Goal: Use online tool/utility: Utilize a website feature to perform a specific function

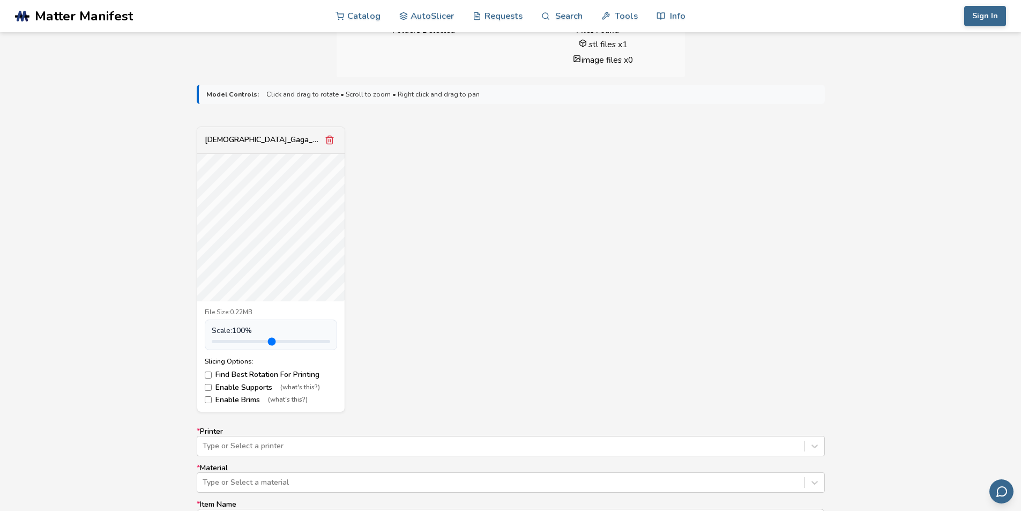
scroll to position [321, 0]
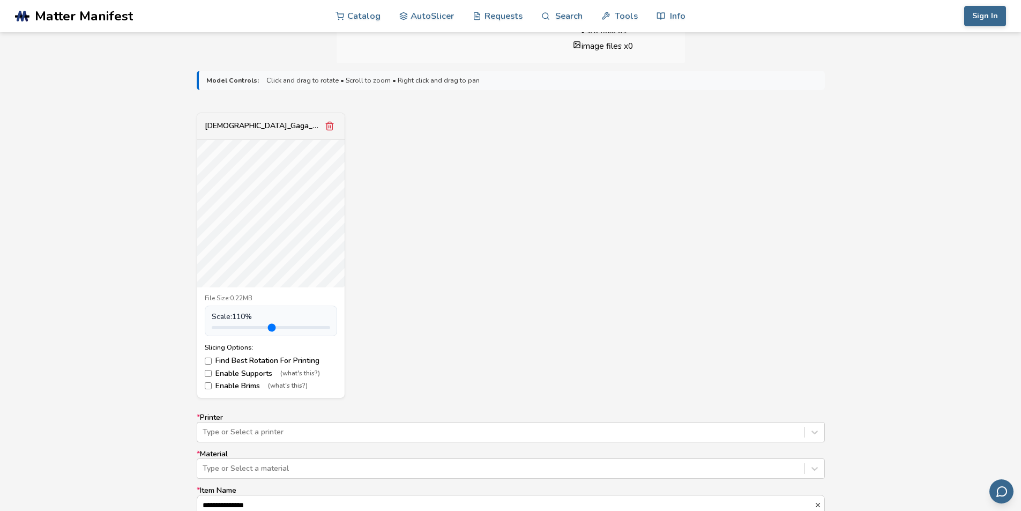
type input "*"
click at [236, 329] on input "range" at bounding box center [271, 327] width 118 height 3
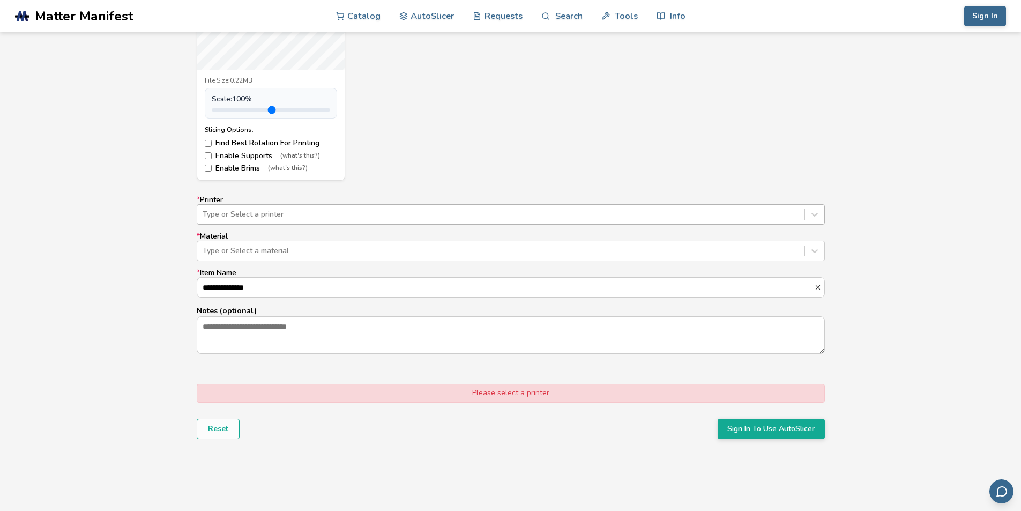
scroll to position [527, 0]
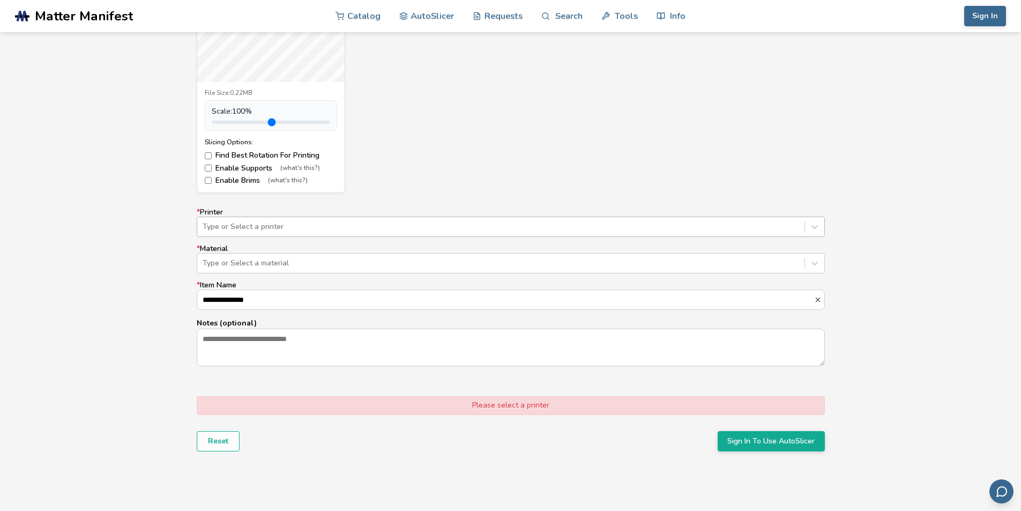
click at [264, 226] on div at bounding box center [501, 226] width 596 height 11
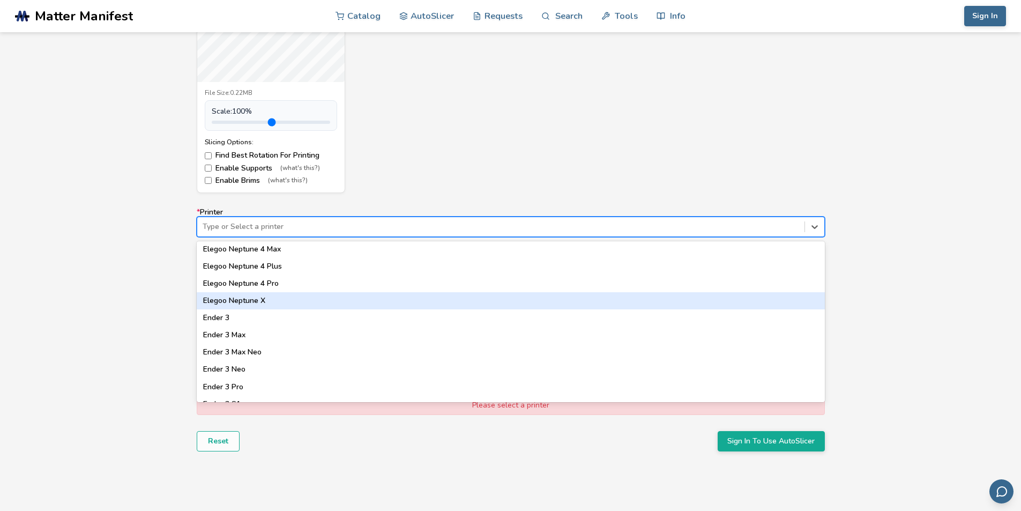
scroll to position [589, 0]
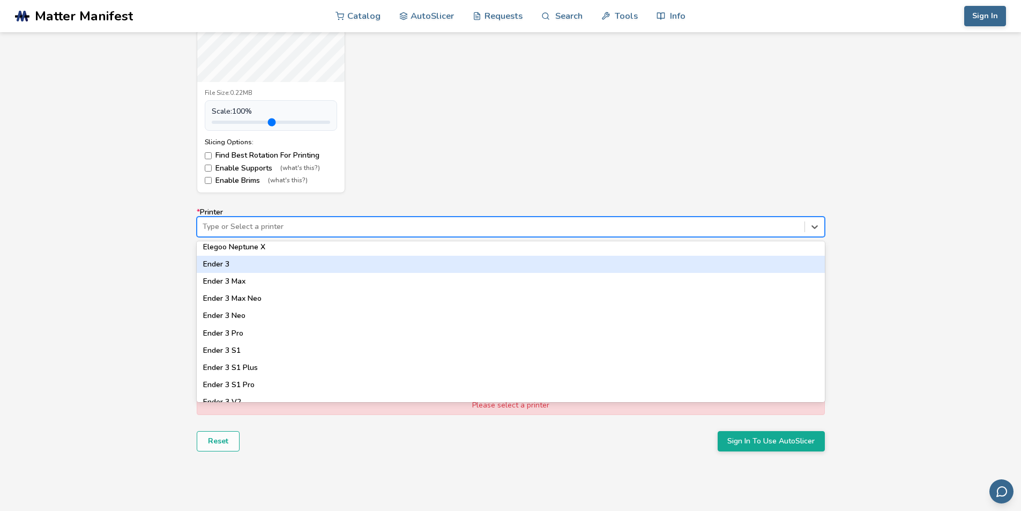
click at [222, 264] on div "Ender 3" at bounding box center [511, 264] width 628 height 17
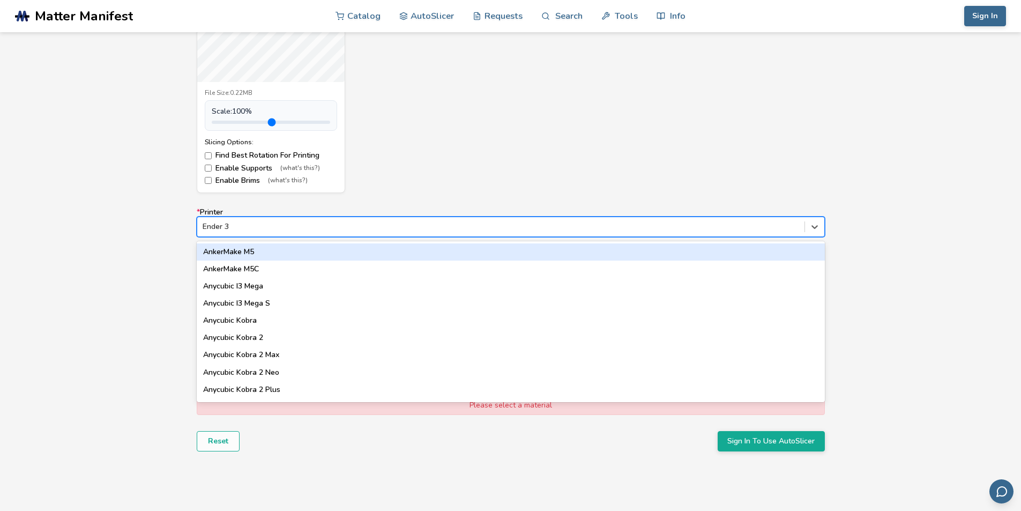
click at [257, 230] on div at bounding box center [501, 226] width 596 height 11
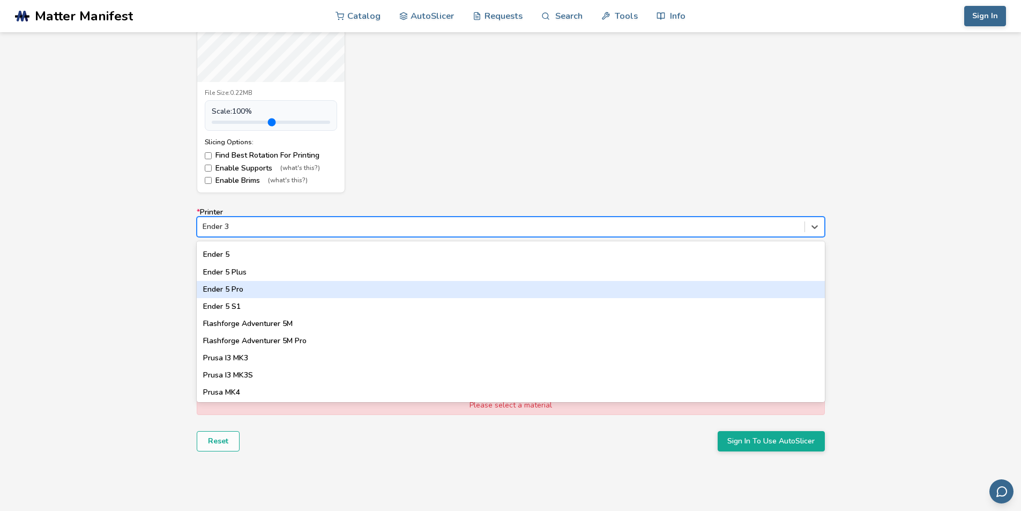
scroll to position [837, 0]
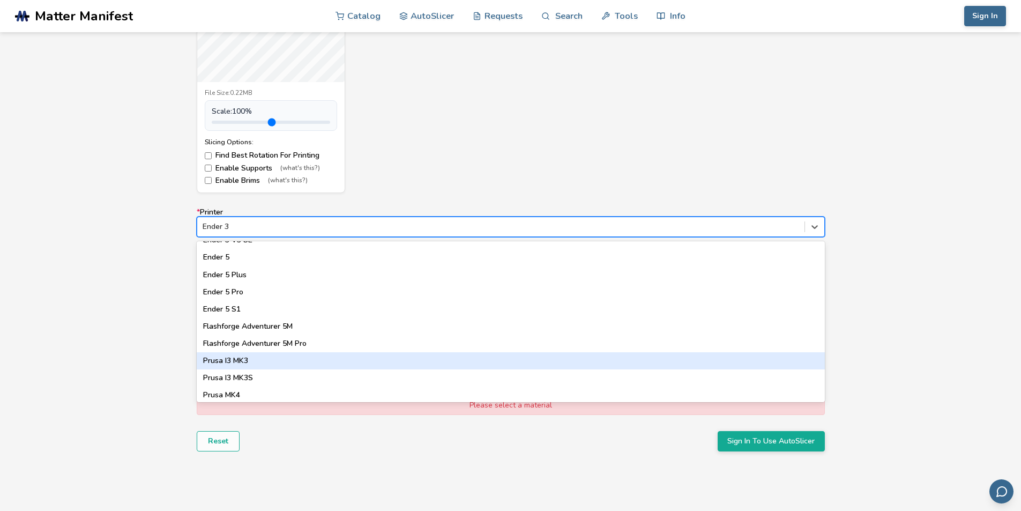
click at [257, 356] on div "Prusa I3 MK3" at bounding box center [511, 360] width 628 height 17
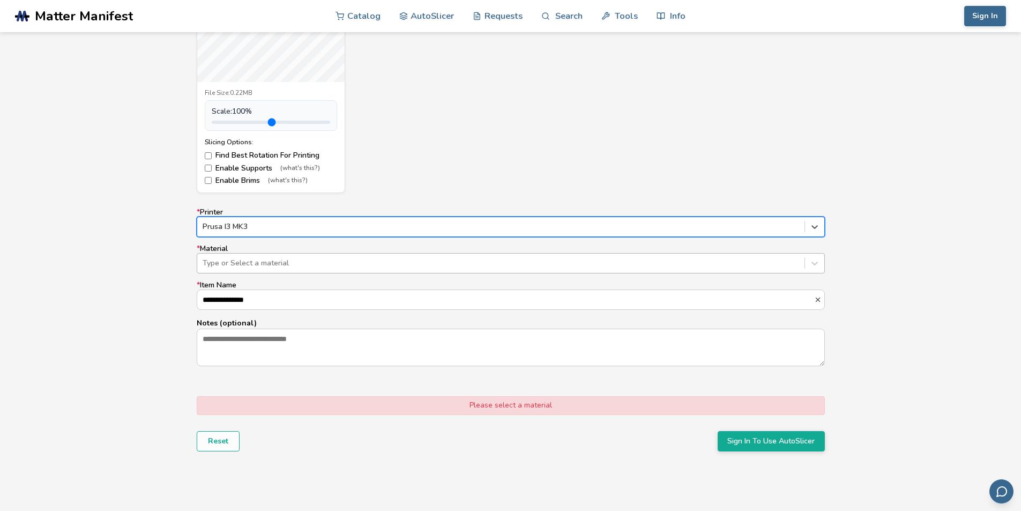
click at [269, 259] on div at bounding box center [501, 263] width 596 height 11
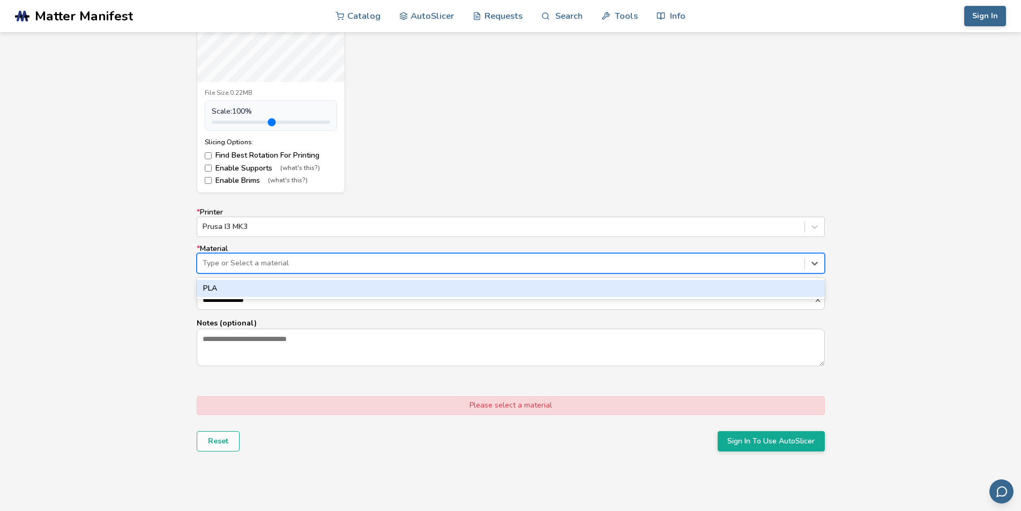
click at [282, 295] on div "PLA" at bounding box center [511, 288] width 628 height 17
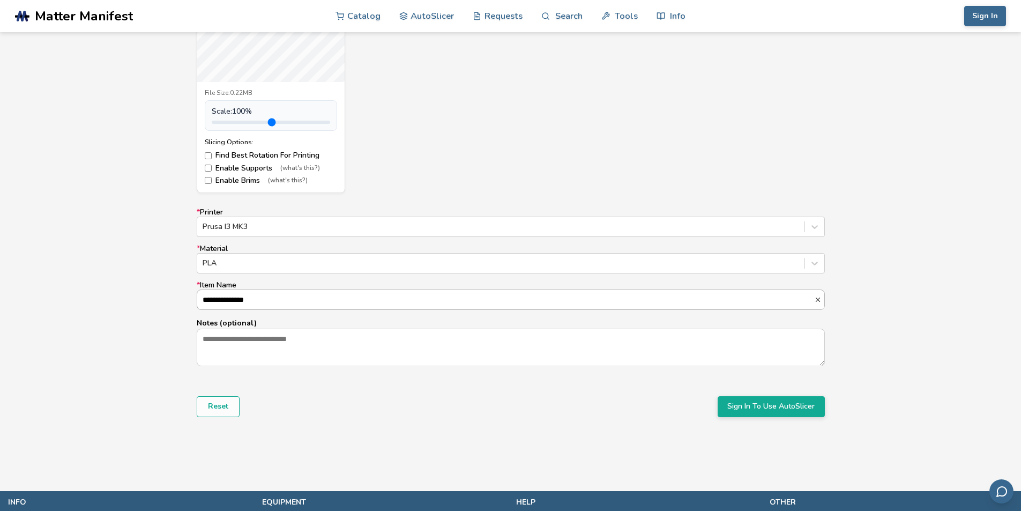
click at [273, 302] on input "**********" at bounding box center [505, 299] width 617 height 19
click at [759, 406] on button "Sign In To Use AutoSlicer" at bounding box center [770, 406] width 107 height 20
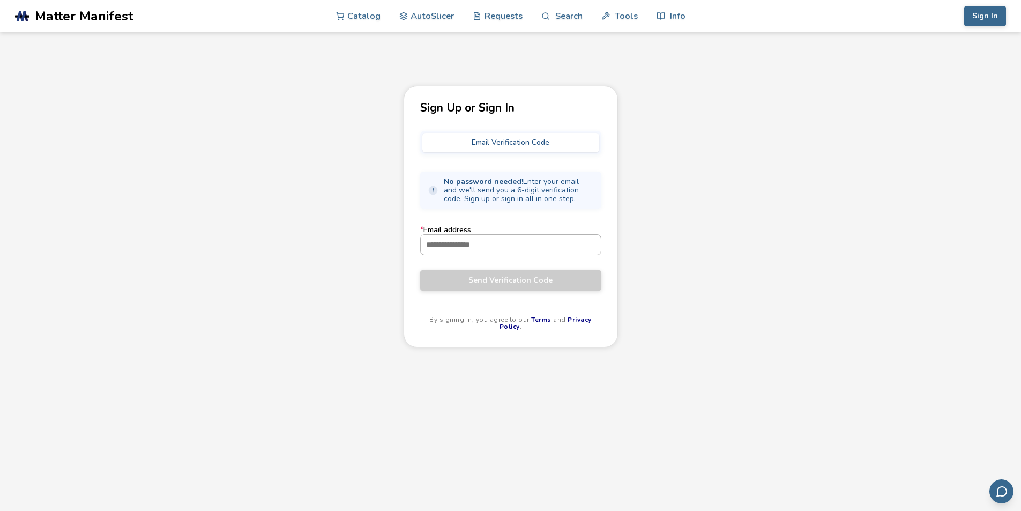
click at [484, 251] on input "* Email address" at bounding box center [511, 244] width 180 height 19
type input "**********"
click at [521, 280] on span "Send Verification Code" at bounding box center [510, 280] width 165 height 9
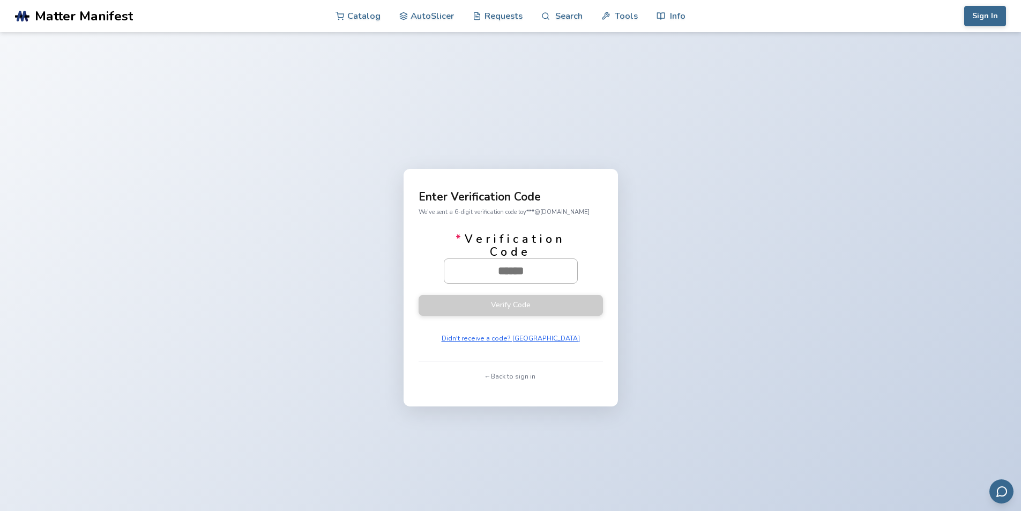
click at [523, 271] on input "* Verification Code" at bounding box center [510, 271] width 133 height 24
paste input "******"
type input "******"
click at [544, 309] on button "Verify Code" at bounding box center [510, 304] width 184 height 21
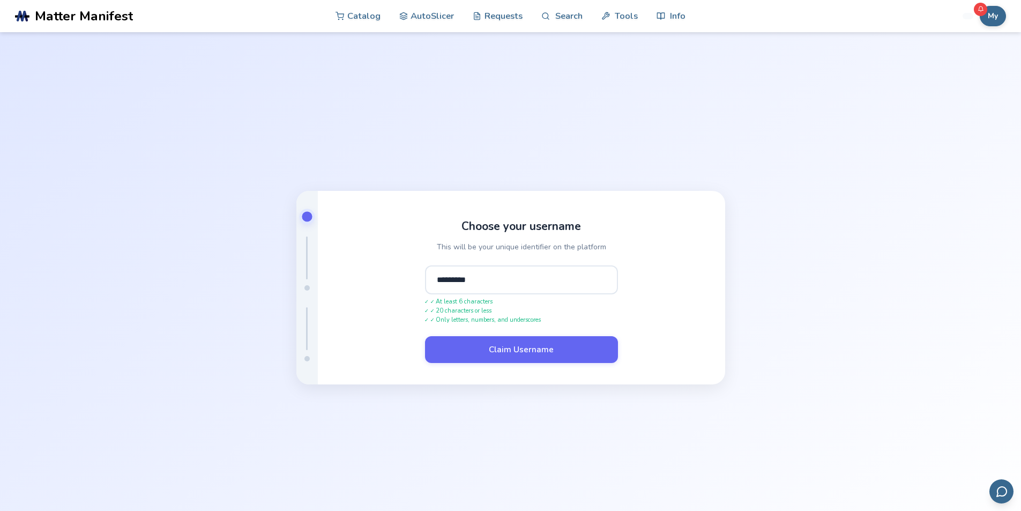
type input "*********"
click at [425, 336] on button "Claim Username" at bounding box center [521, 349] width 193 height 27
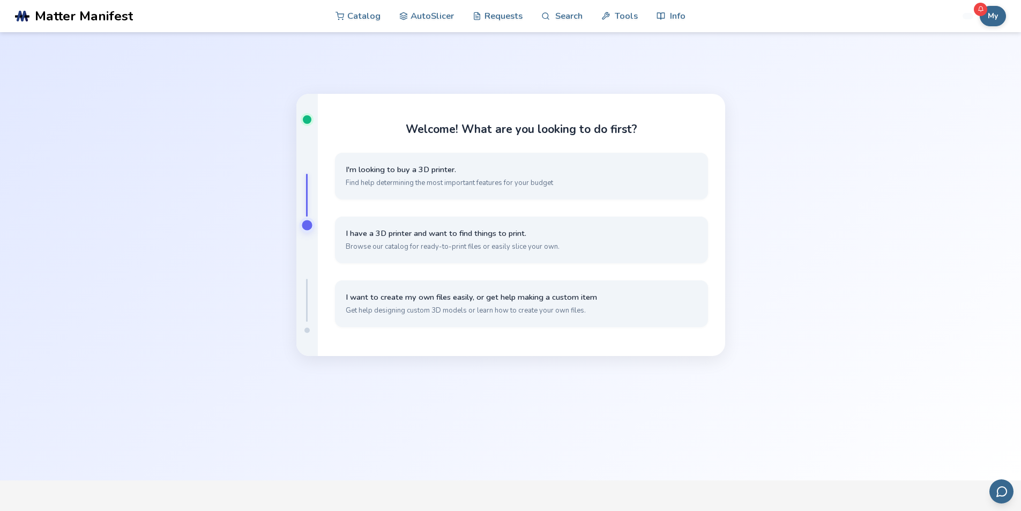
scroll to position [161, 0]
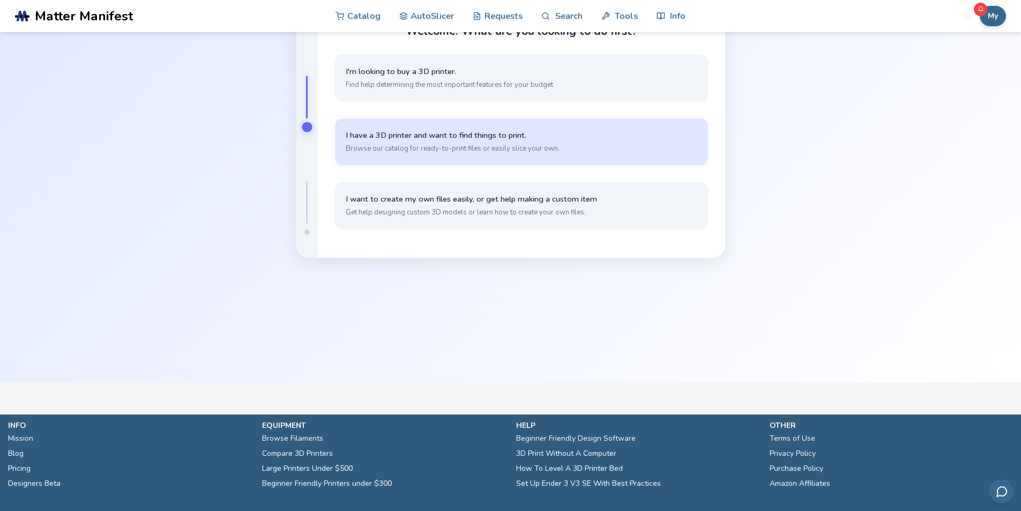
click at [514, 140] on span "I have a 3D printer and want to find things to print." at bounding box center [521, 135] width 351 height 10
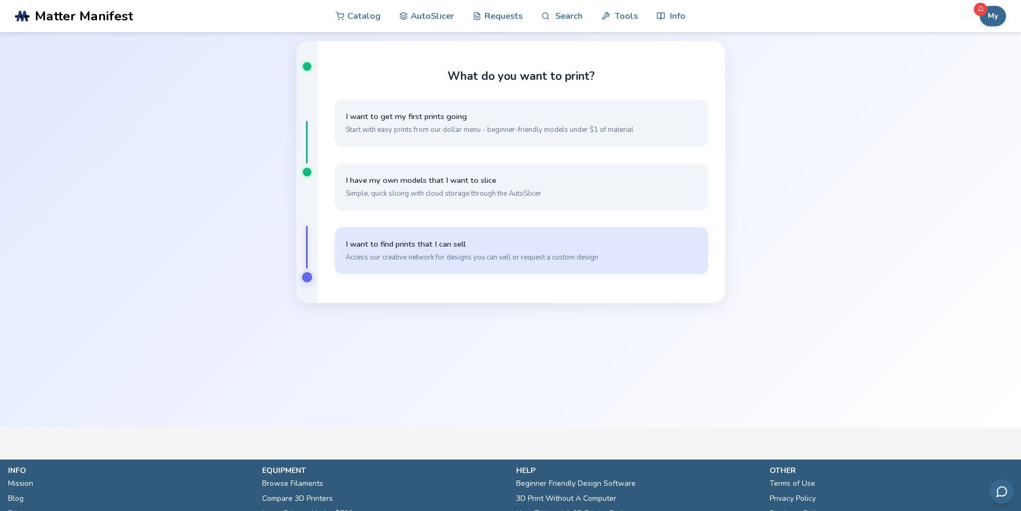
scroll to position [54, 0]
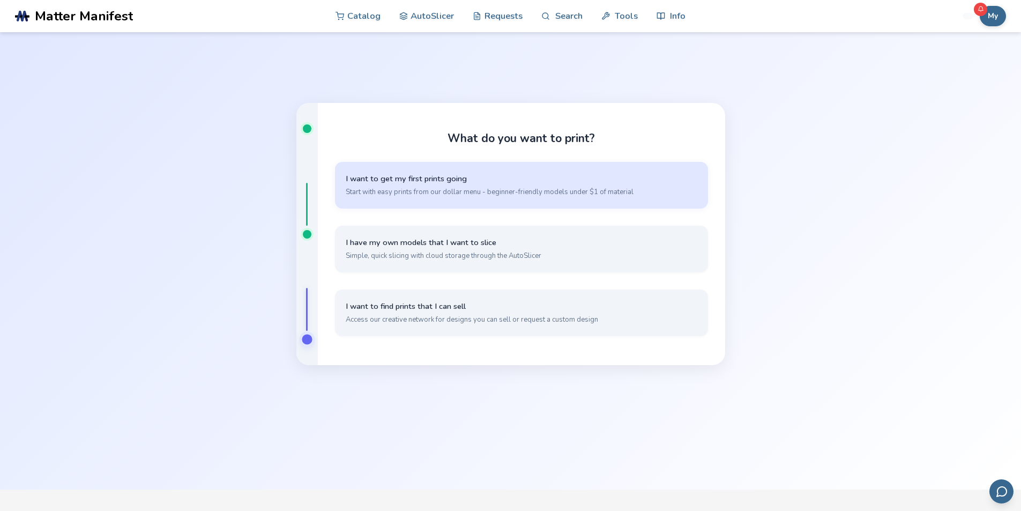
click at [484, 182] on span "I want to get my first prints going" at bounding box center [521, 179] width 351 height 10
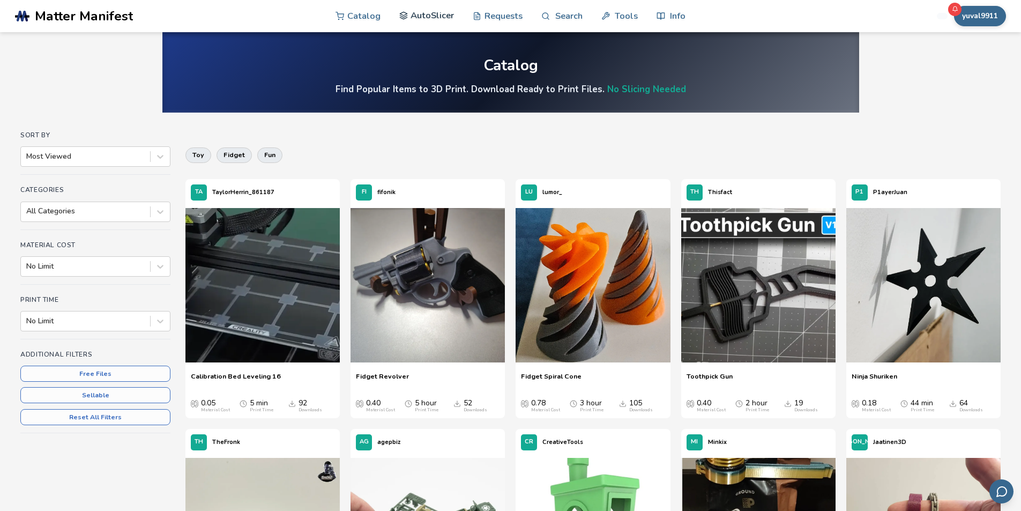
click at [440, 19] on link "AutoSlicer" at bounding box center [426, 15] width 55 height 32
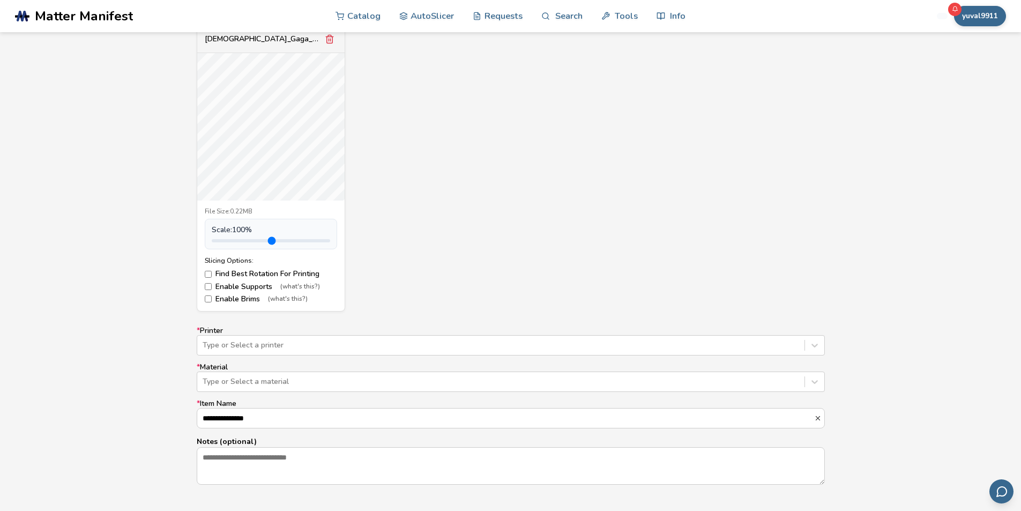
scroll to position [429, 0]
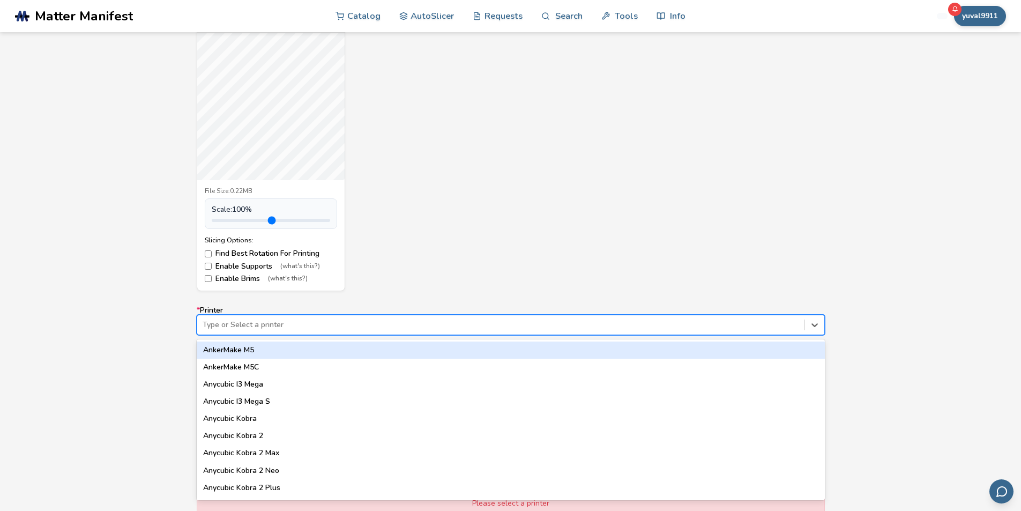
click at [302, 321] on div at bounding box center [501, 324] width 596 height 11
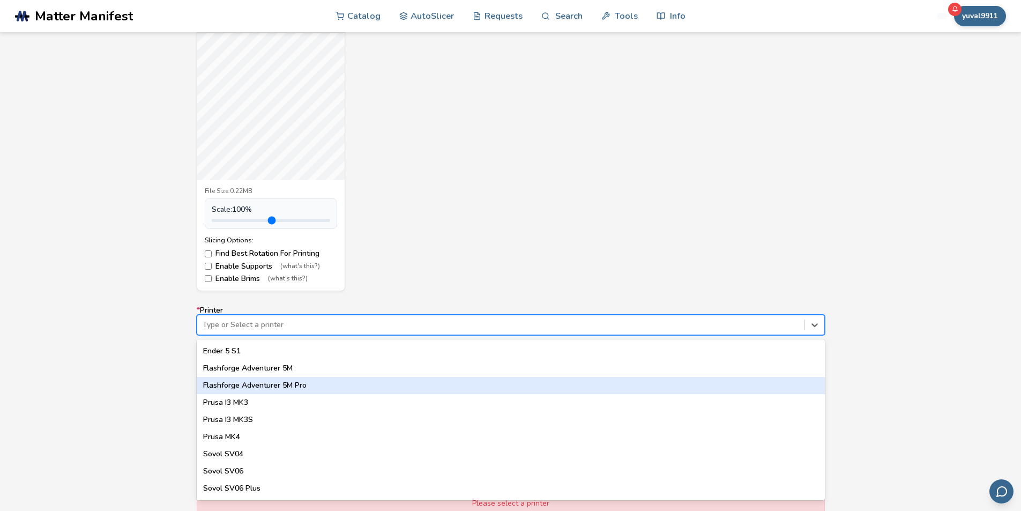
scroll to position [911, 0]
click at [251, 379] on div "Prusa I3 MK3" at bounding box center [511, 384] width 628 height 17
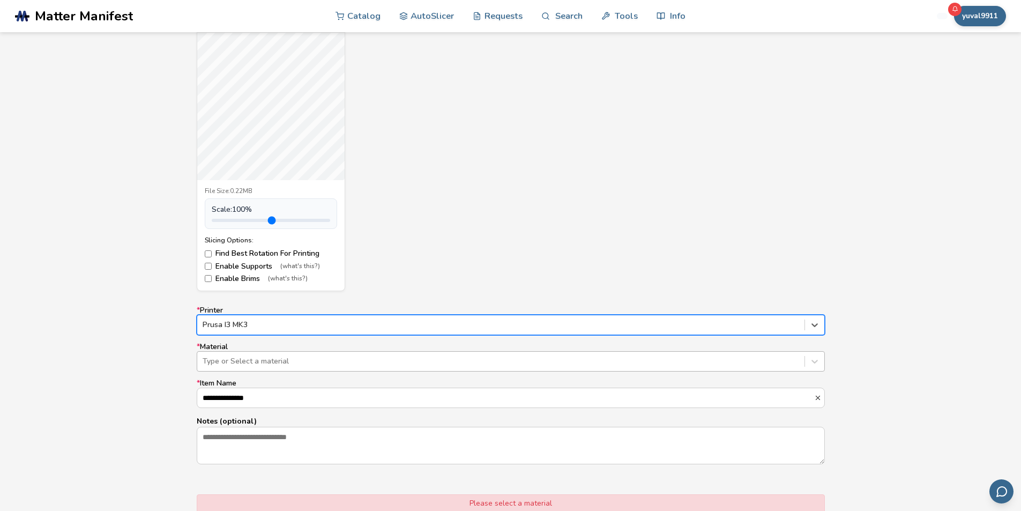
click at [303, 360] on div at bounding box center [501, 361] width 596 height 11
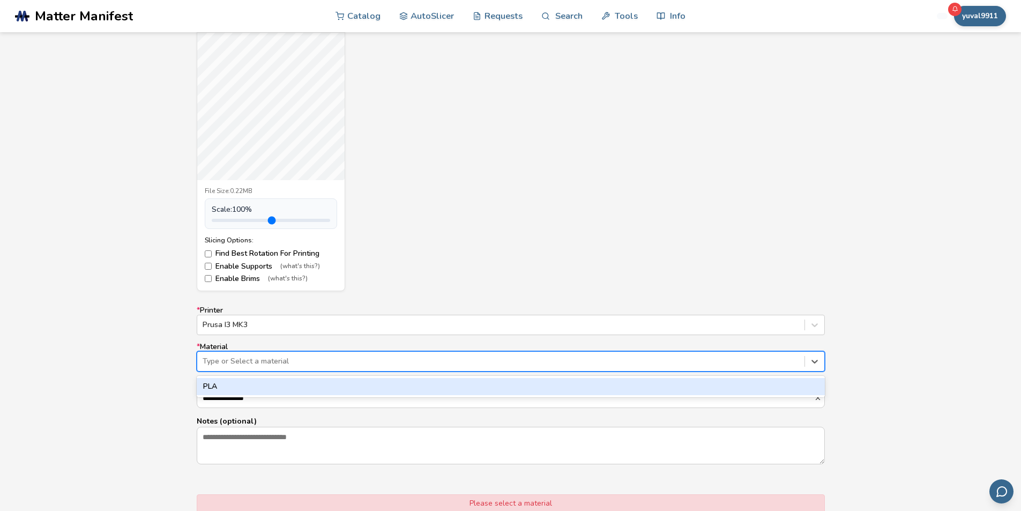
click at [297, 389] on div "PLA" at bounding box center [511, 386] width 628 height 17
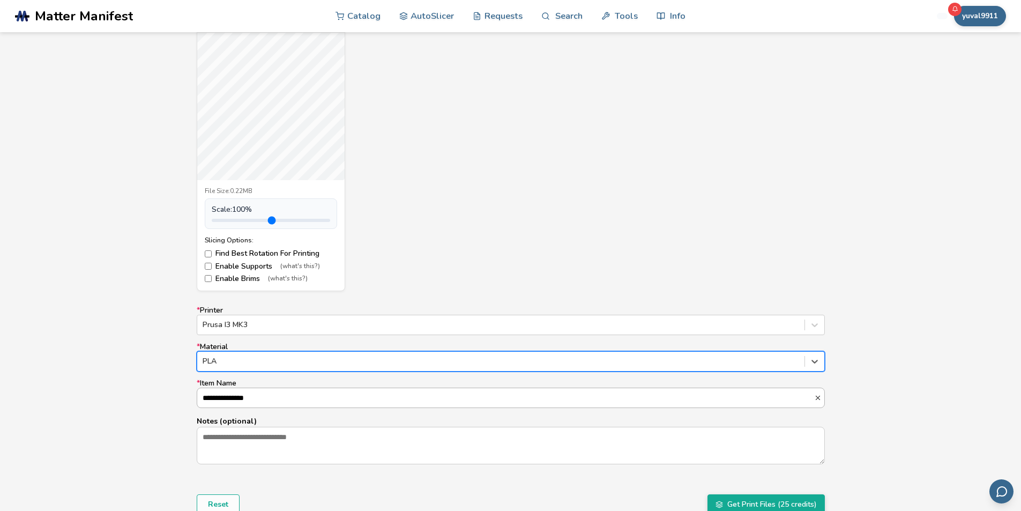
click at [297, 399] on input "**********" at bounding box center [505, 397] width 617 height 19
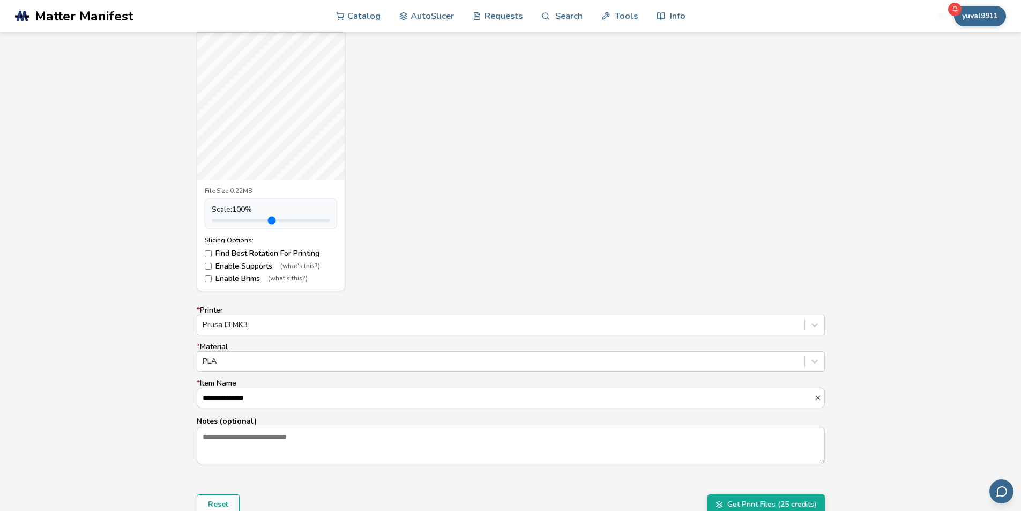
drag, startPoint x: 154, startPoint y: 379, endPoint x: 226, endPoint y: 386, distance: 72.7
click at [155, 380] on div "**********" at bounding box center [510, 256] width 1021 height 601
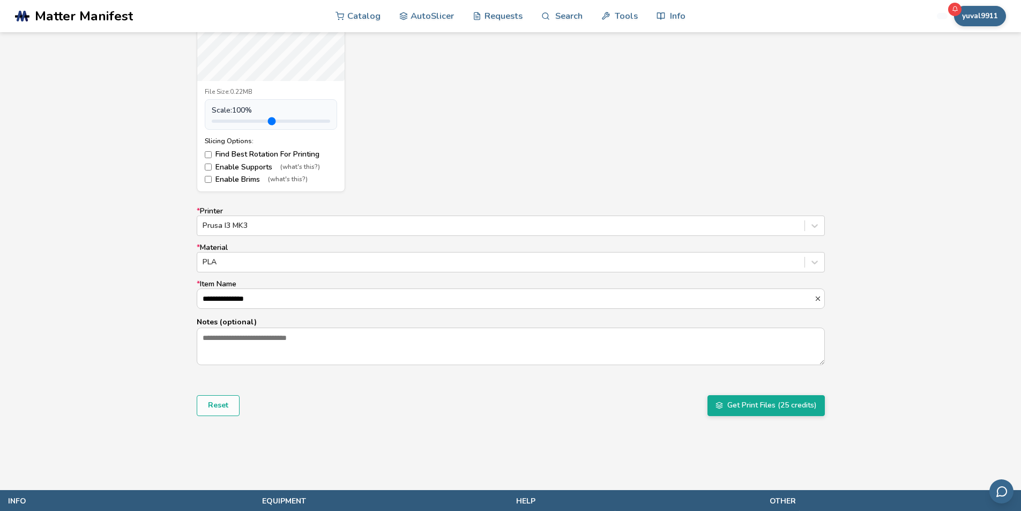
scroll to position [536, 0]
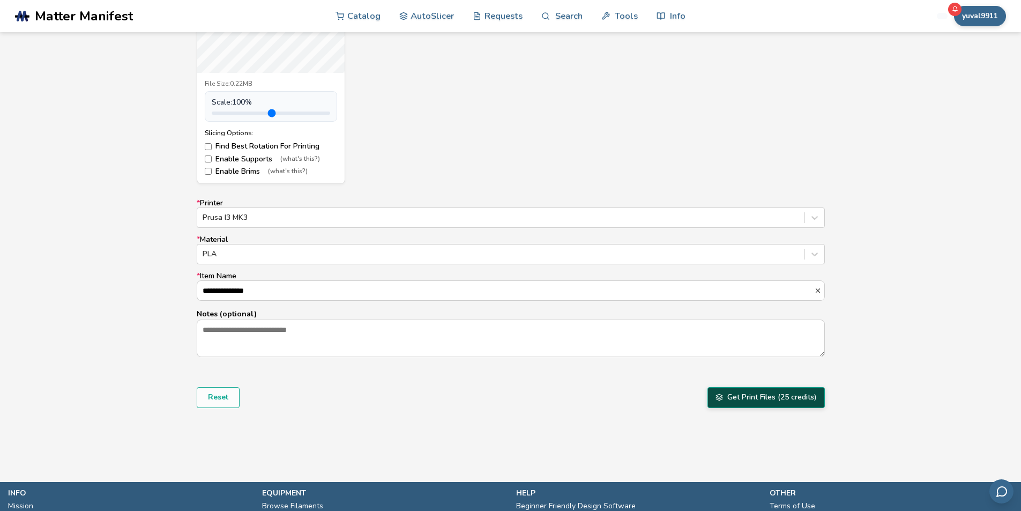
click at [751, 400] on button "Get Print Files (25 credits)" at bounding box center [765, 397] width 117 height 20
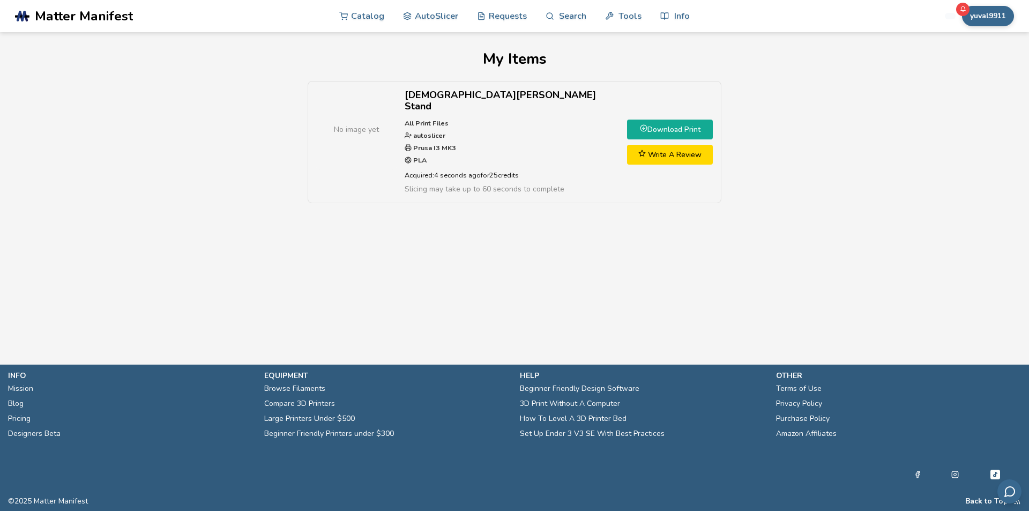
click at [648, 119] on link "Download Print" at bounding box center [670, 129] width 86 height 20
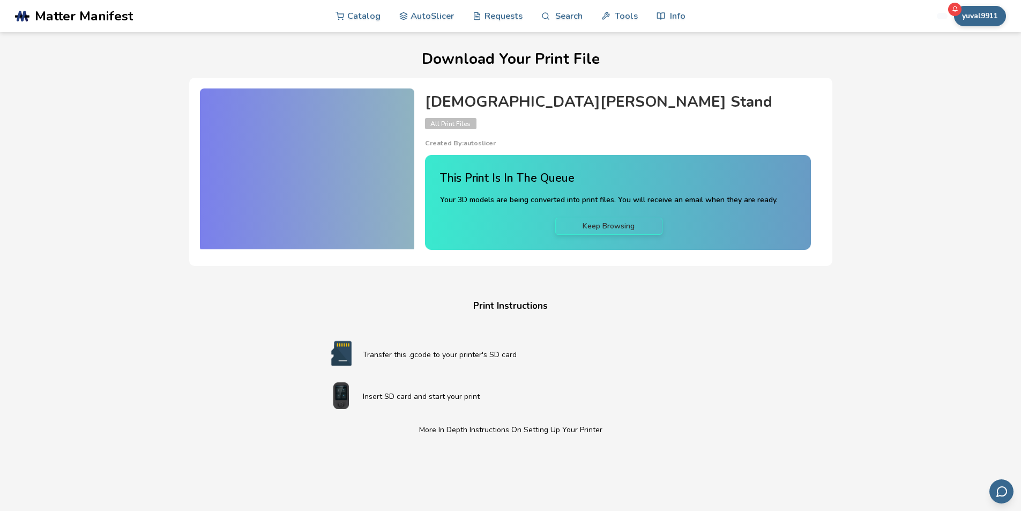
click at [340, 398] on img at bounding box center [341, 395] width 43 height 27
click at [533, 304] on h4 "Print Instructions" at bounding box center [510, 306] width 407 height 17
click at [332, 130] on div at bounding box center [307, 168] width 214 height 161
click at [472, 141] on p "Created By: autoslicer" at bounding box center [618, 143] width 386 height 8
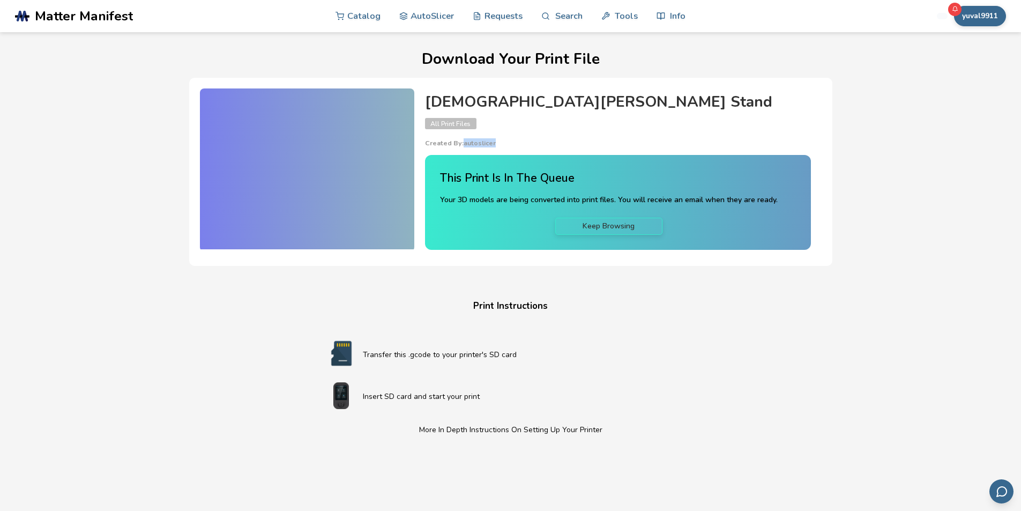
click at [472, 141] on p "Created By: autoslicer" at bounding box center [618, 143] width 386 height 8
click at [496, 144] on p "Created By: autoslicer" at bounding box center [618, 143] width 386 height 8
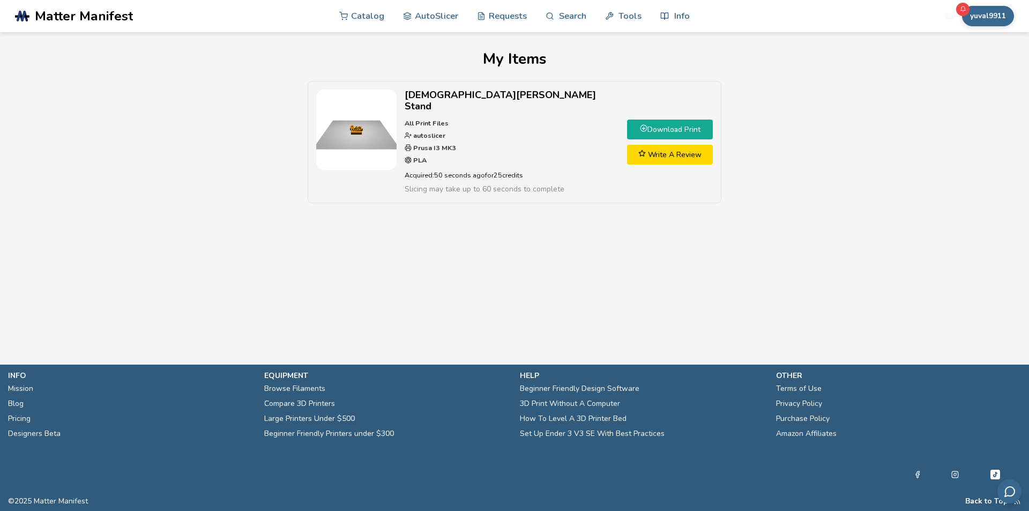
click at [635, 119] on link "Download Print" at bounding box center [670, 129] width 86 height 20
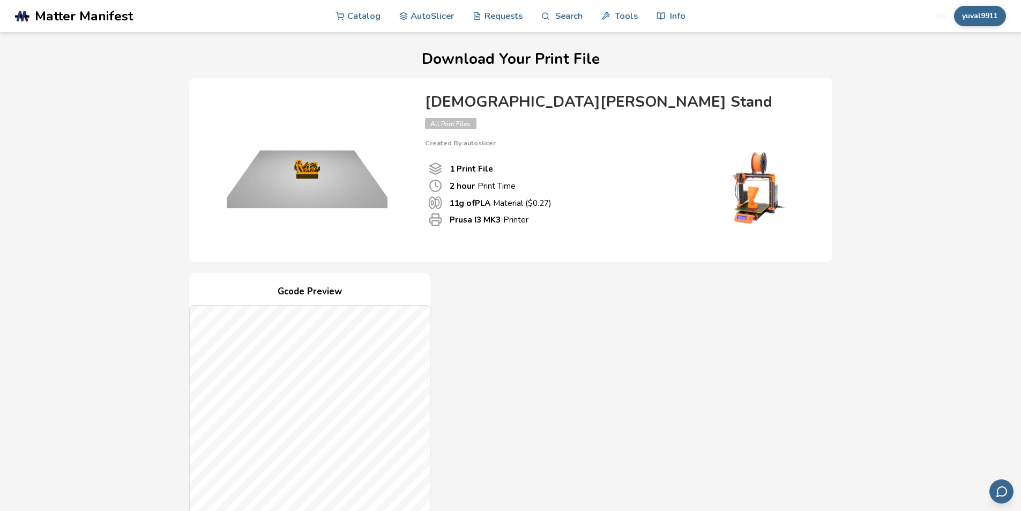
scroll to position [214, 0]
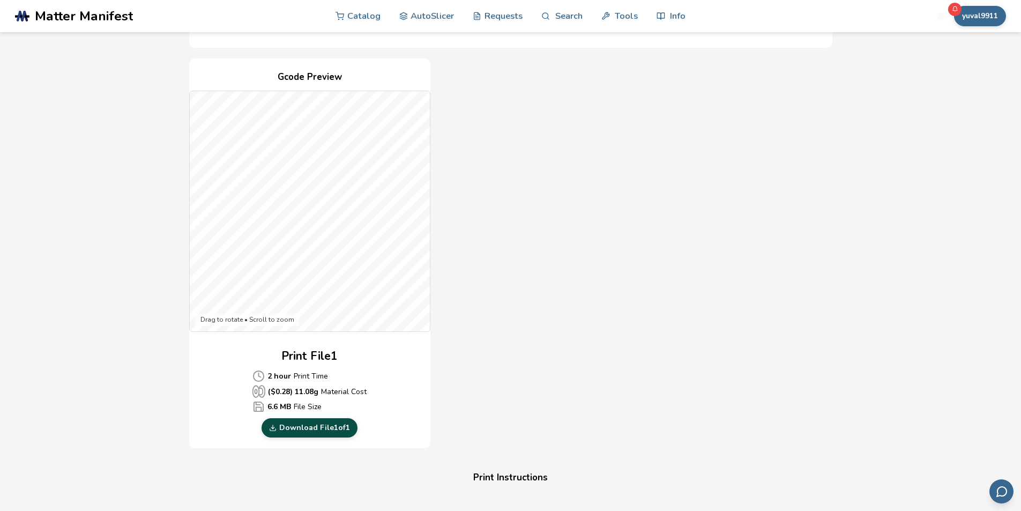
click at [313, 429] on link "Download File 1 of 1" at bounding box center [309, 427] width 96 height 19
click at [104, 12] on span "Matter Manifest" at bounding box center [84, 16] width 98 height 15
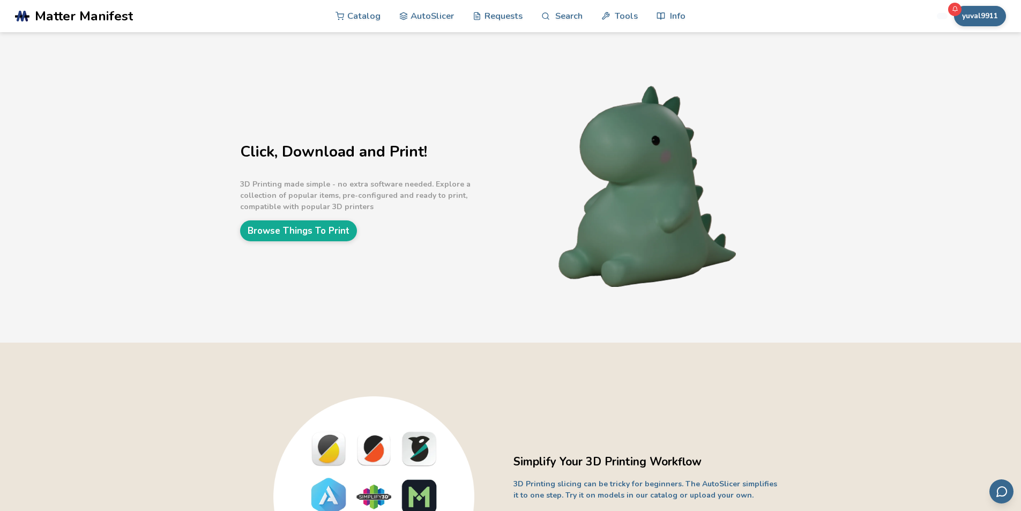
click at [76, 14] on span "Matter Manifest" at bounding box center [84, 16] width 98 height 15
click at [399, 19] on nav "Catalog AutoSlicer Requests Search Tools Info" at bounding box center [510, 16] width 350 height 32
click at [414, 16] on link "AutoSlicer" at bounding box center [426, 15] width 55 height 32
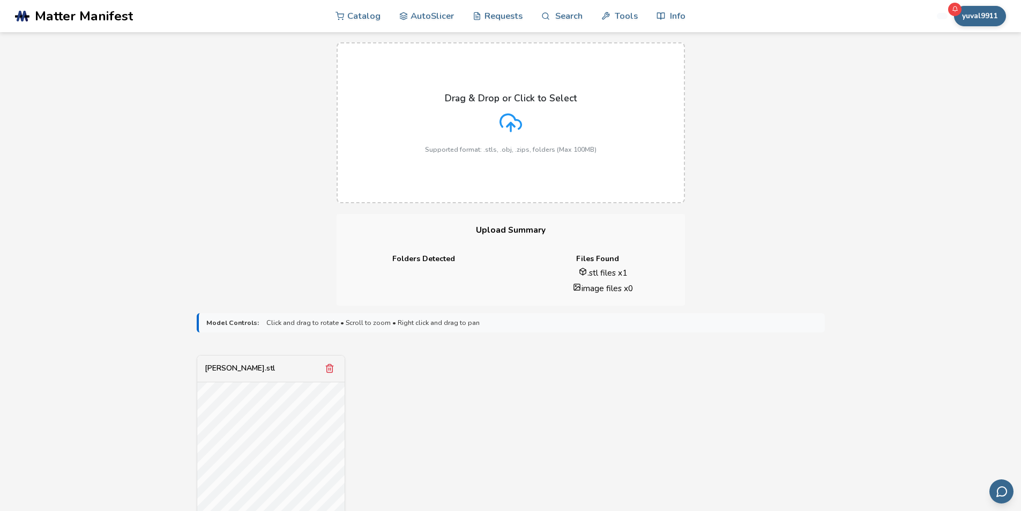
scroll to position [214, 0]
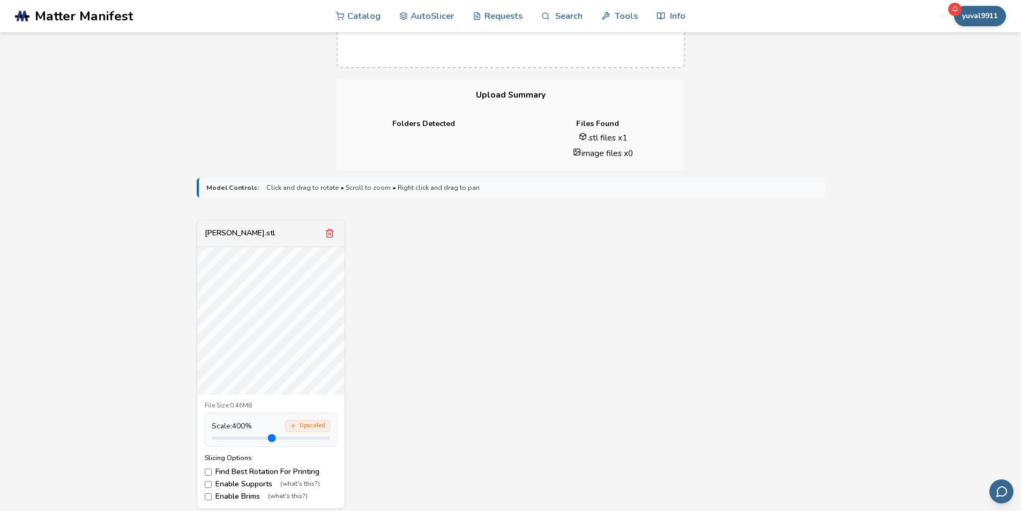
drag, startPoint x: 239, startPoint y: 437, endPoint x: 304, endPoint y: 431, distance: 65.0
type input "*"
click at [304, 436] on input "range" at bounding box center [271, 437] width 118 height 3
